Goal: Feedback & Contribution: Submit feedback/report problem

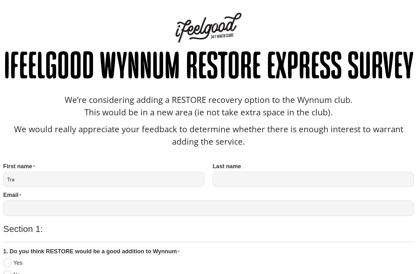
type input "Trac"
type input "Tracy"
type input "Joyce"
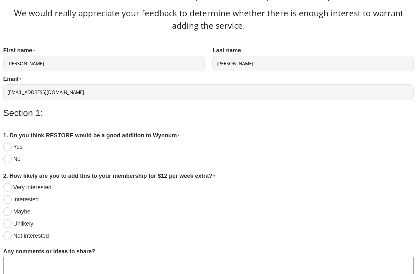
type input "gtojoyce@optusnet.com.au"
click at [5, 159] on input "No" at bounding box center [7, 159] width 9 height 9
radio input "true"
click at [8, 225] on input "Unlikely" at bounding box center [7, 223] width 9 height 9
radio input "true"
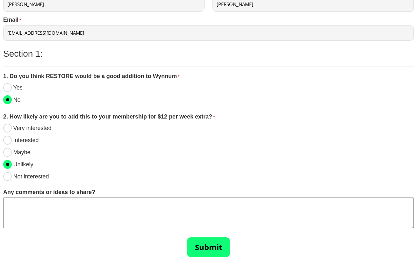
scroll to position [183, 0]
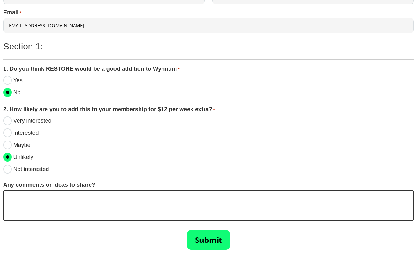
click at [44, 210] on textarea "Any comments or ideas to share?" at bounding box center [208, 205] width 411 height 31
type textarea "I would prefer a reformer pilates option"
click at [204, 242] on input "Submit" at bounding box center [208, 240] width 43 height 20
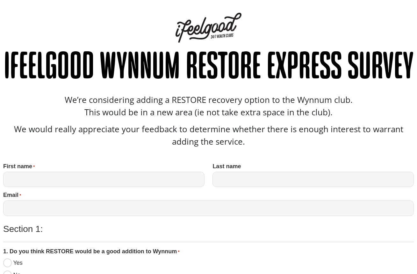
click at [201, 179] on input "First name *" at bounding box center [103, 180] width 201 height 16
type input "gordon"
type input "joyce"
type input "gtojoyce@optusnet.com.au"
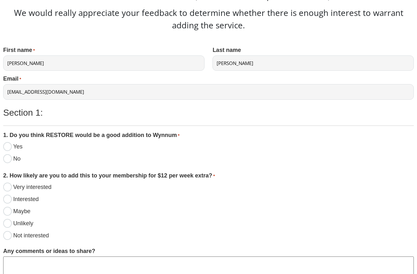
scroll to position [159, 0]
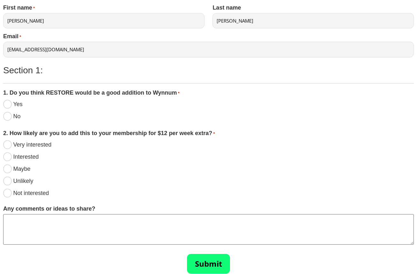
click at [10, 116] on input "No" at bounding box center [7, 116] width 9 height 9
radio input "true"
click at [8, 181] on input "Unlikely" at bounding box center [7, 181] width 9 height 9
radio input "true"
click at [218, 265] on input "Submit" at bounding box center [208, 264] width 43 height 20
